Goal: Task Accomplishment & Management: Manage account settings

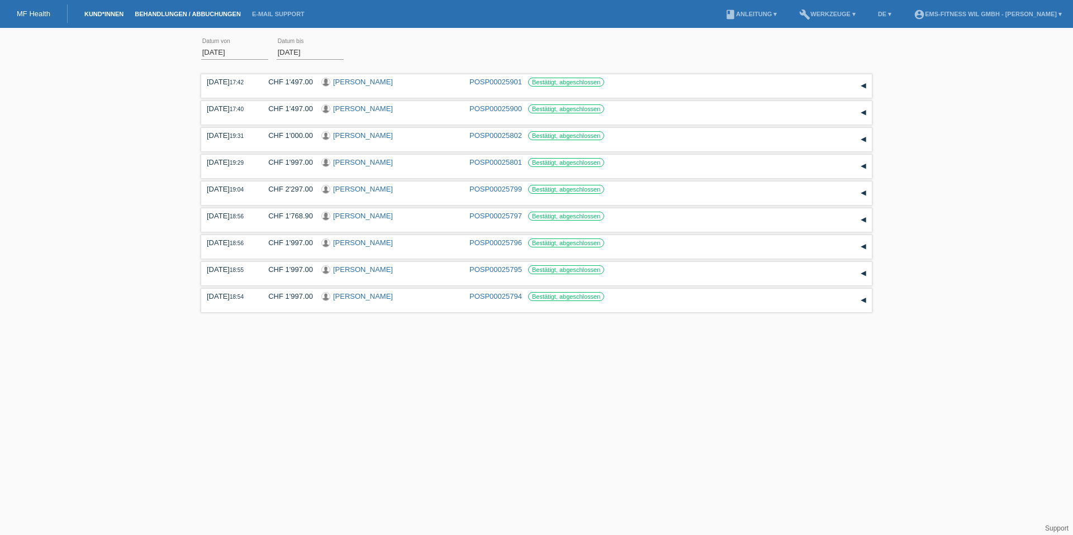
click at [101, 15] on link "Kund*innen" at bounding box center [104, 14] width 50 height 7
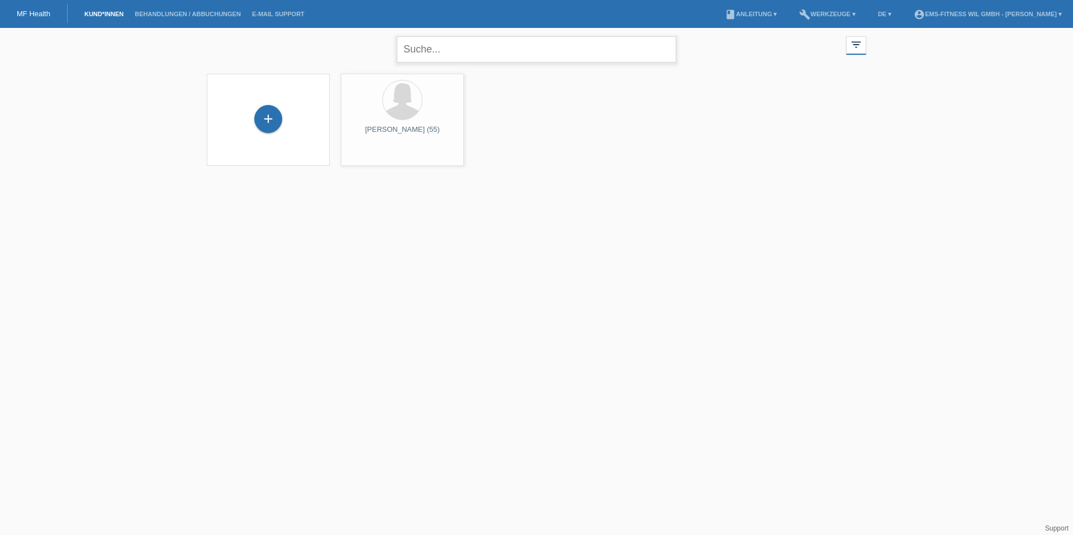
click at [442, 51] on input "text" at bounding box center [536, 49] width 279 height 26
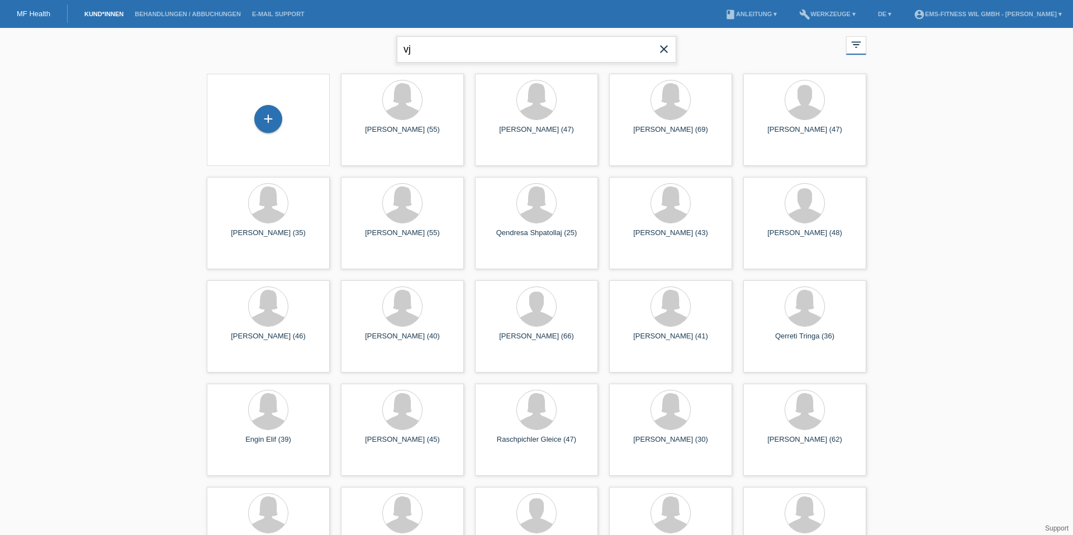
type input "v"
type input "r"
type input "elisa"
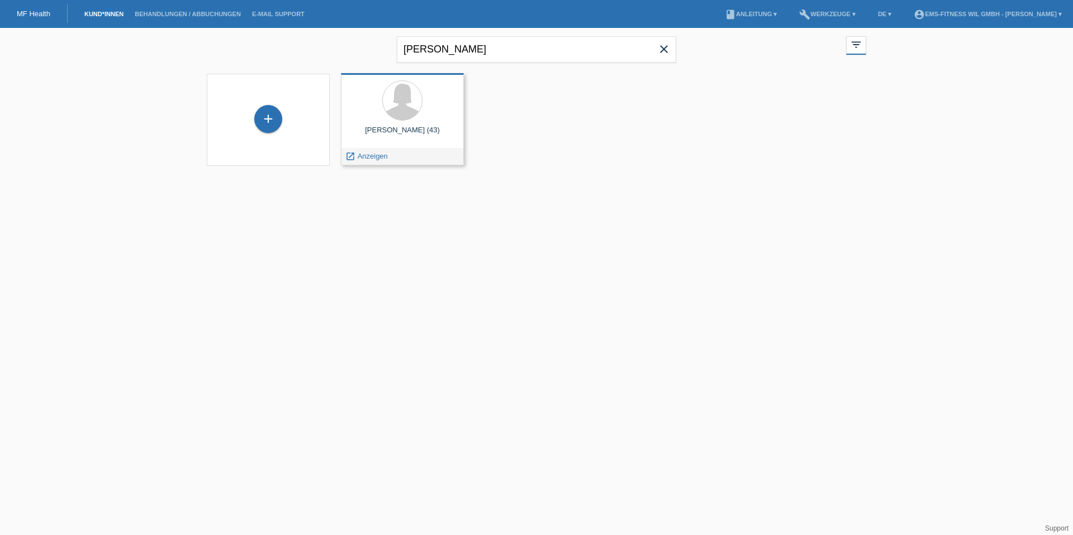
click at [398, 130] on div "Elisabet Hilaj (43)" at bounding box center [402, 135] width 105 height 18
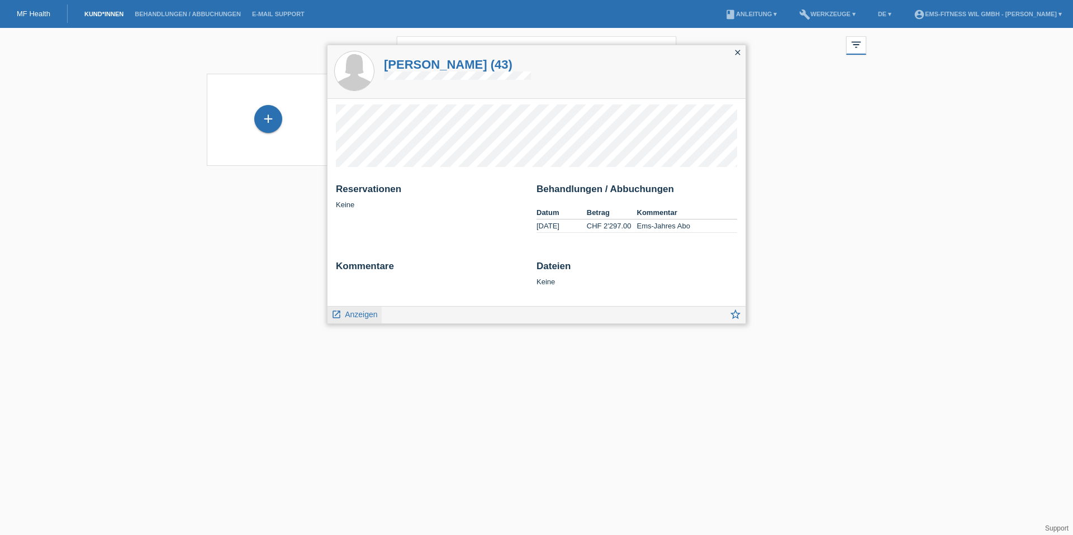
click at [354, 316] on span "Anzeigen" at bounding box center [361, 314] width 32 height 9
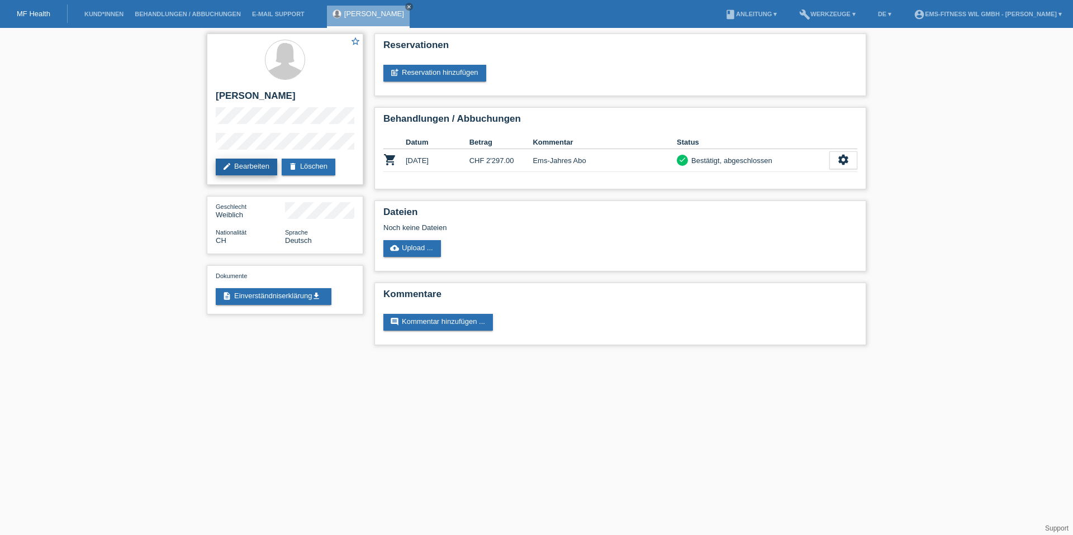
click at [262, 168] on link "edit Bearbeiten" at bounding box center [246, 167] width 61 height 17
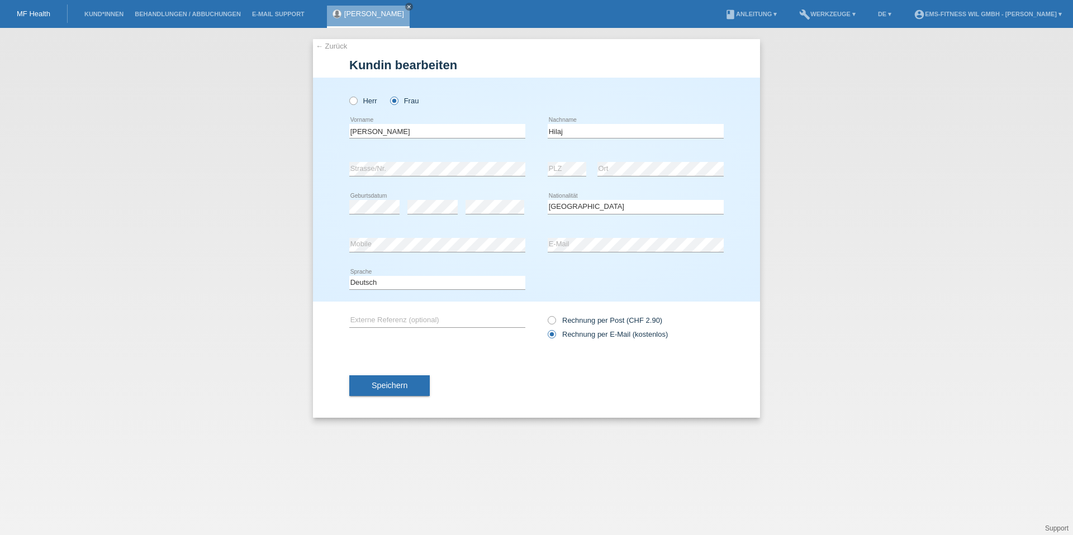
select select "CH"
